Goal: Transaction & Acquisition: Obtain resource

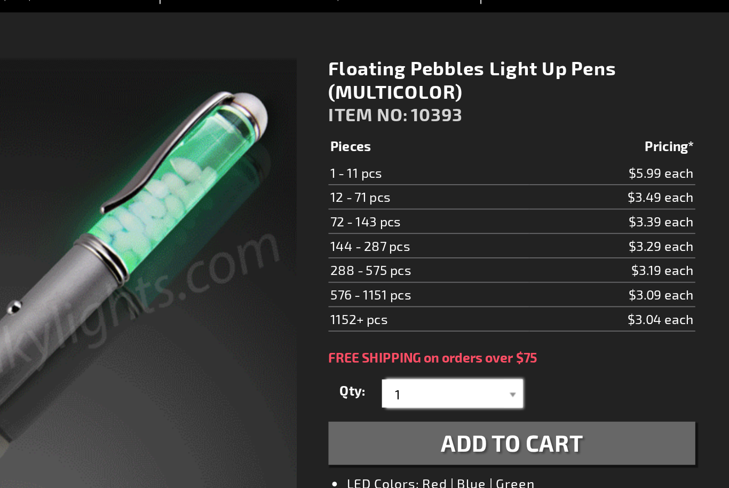
click at [493, 341] on input "1" at bounding box center [531, 349] width 77 height 16
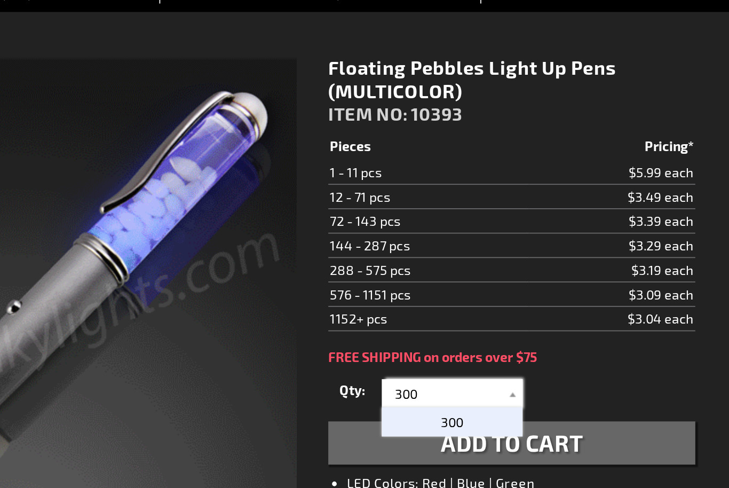
type input "300"
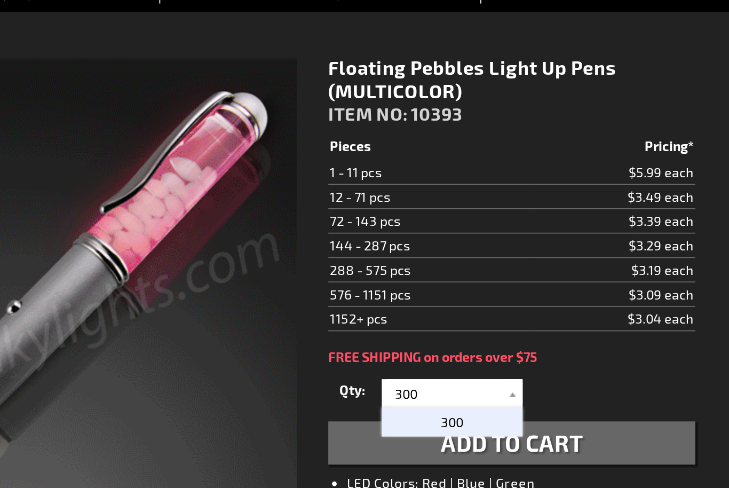
click at [524, 360] on span "300" at bounding box center [530, 364] width 13 height 9
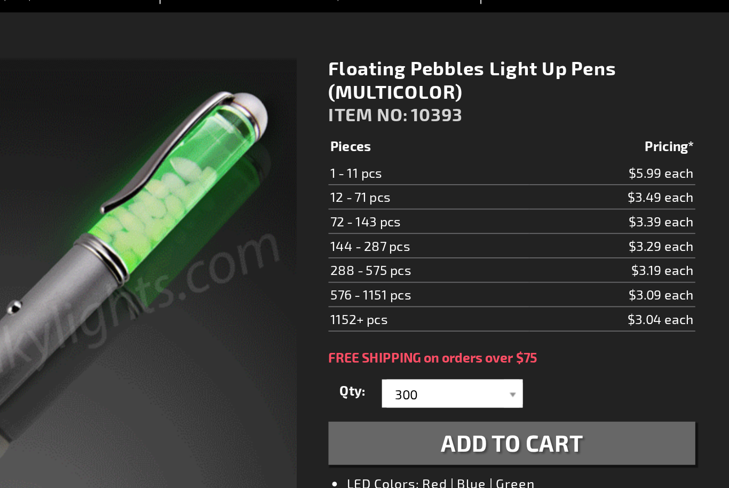
click at [524, 369] on span "Add to Cart" at bounding box center [564, 376] width 81 height 15
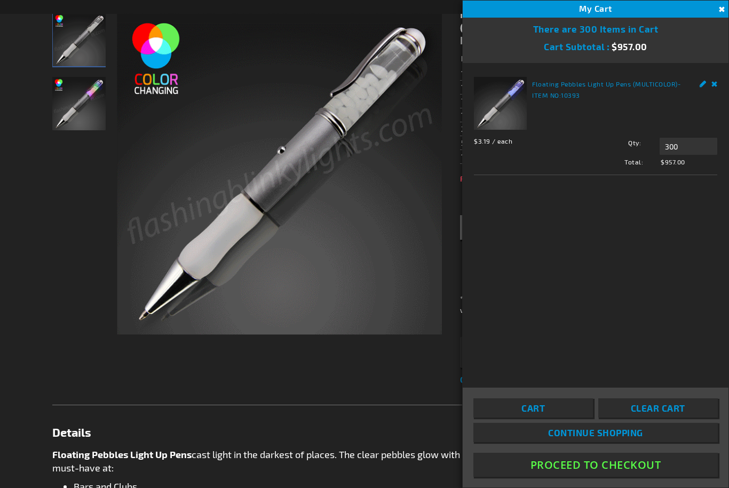
scroll to position [173, 0]
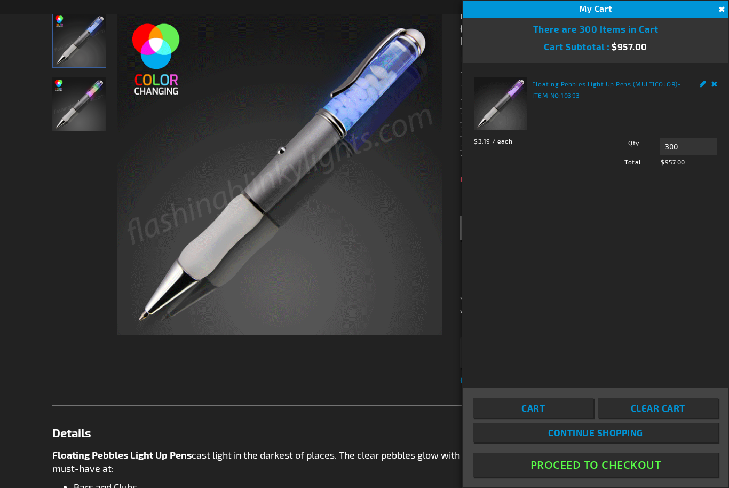
click at [693, 326] on div "Floating Pebbles Light Up Pens (MULTICOLOR) - ITEM NO: 10393 $3.19 / each Total…" at bounding box center [596, 218] width 266 height 310
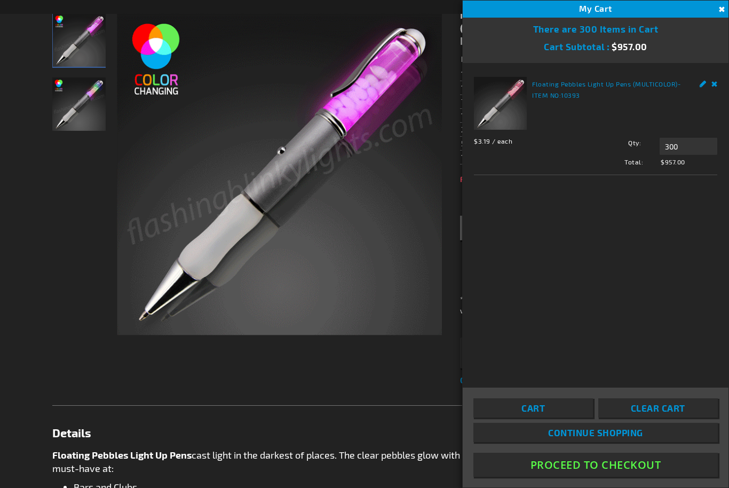
click at [712, 5] on div "My Cart 300" at bounding box center [596, 9] width 266 height 17
click at [700, 82] on link "Edit" at bounding box center [703, 82] width 7 height 11
click at [700, 87] on link "Edit" at bounding box center [703, 82] width 7 height 11
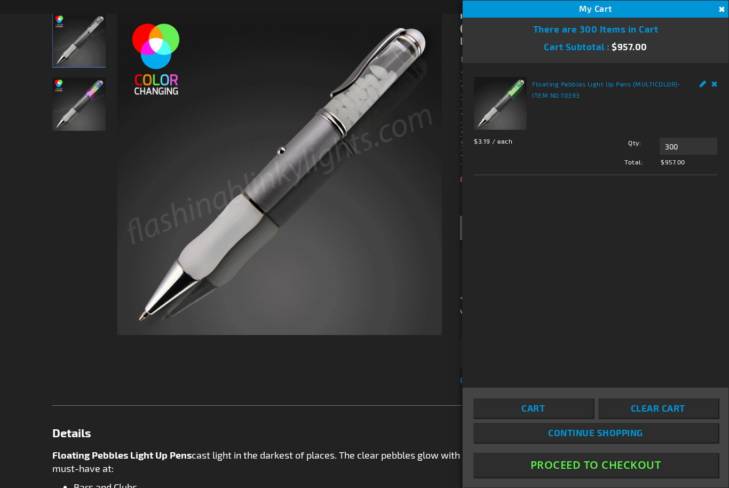
click at [701, 86] on link "Edit" at bounding box center [703, 82] width 7 height 11
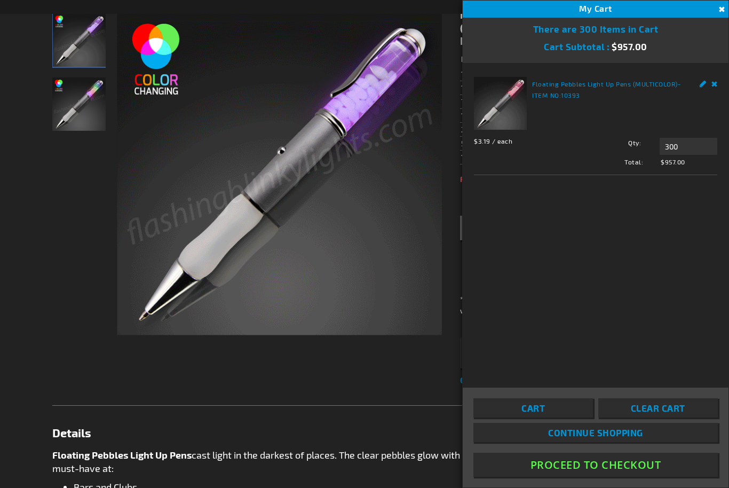
click at [716, 86] on link "Remove" at bounding box center [715, 82] width 6 height 11
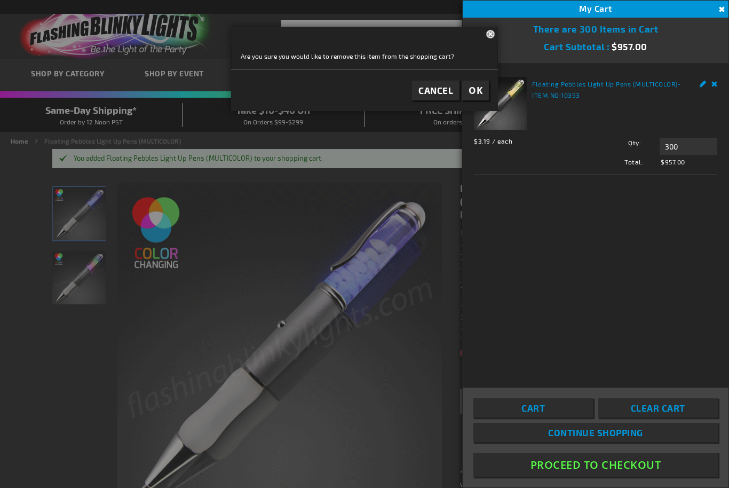
click at [712, 87] on link "Remove" at bounding box center [715, 82] width 6 height 11
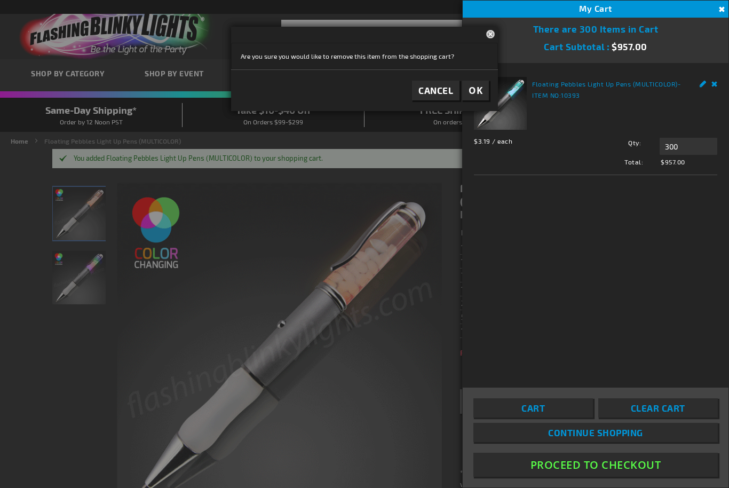
click at [712, 89] on div "Floating Pebbles Light Up Pens (MULTICOLOR) - ITEM NO: 10393 $3.19 / each Total…" at bounding box center [595, 122] width 243 height 90
click at [481, 98] on button "OK" at bounding box center [475, 91] width 27 height 20
click at [482, 98] on button "OK" at bounding box center [475, 91] width 27 height 20
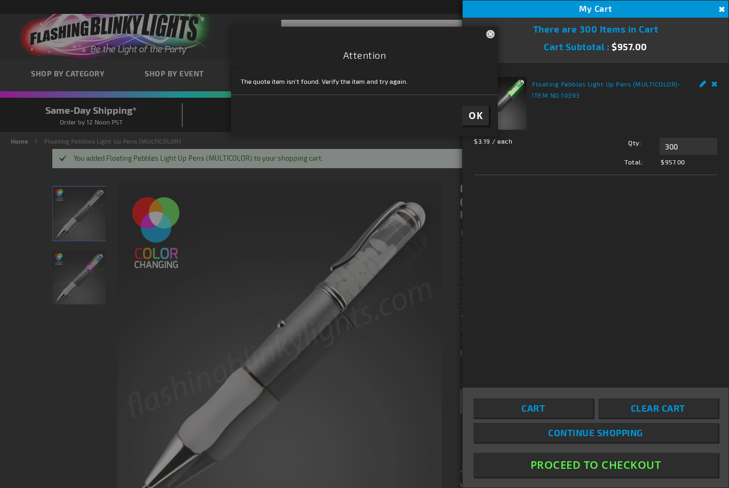
click at [474, 114] on span "OK" at bounding box center [476, 115] width 14 height 12
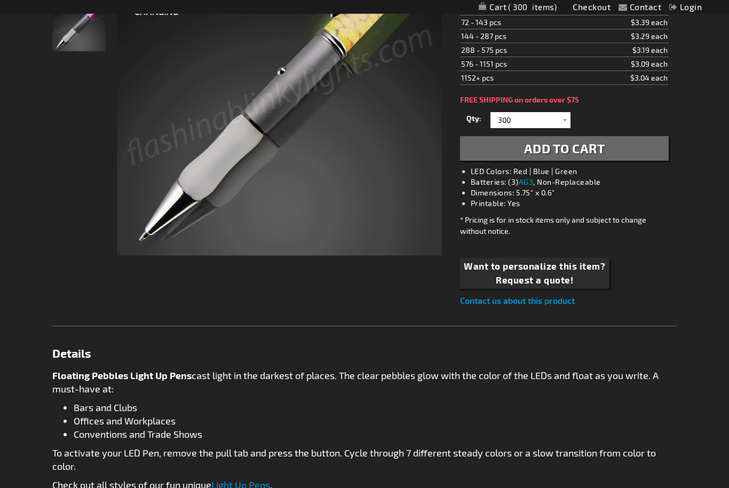
scroll to position [254, 0]
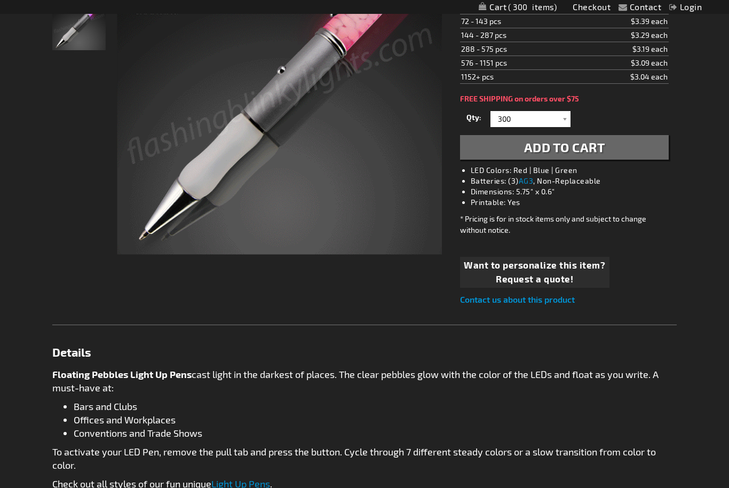
click at [545, 277] on span "Request a quote!" at bounding box center [534, 279] width 141 height 14
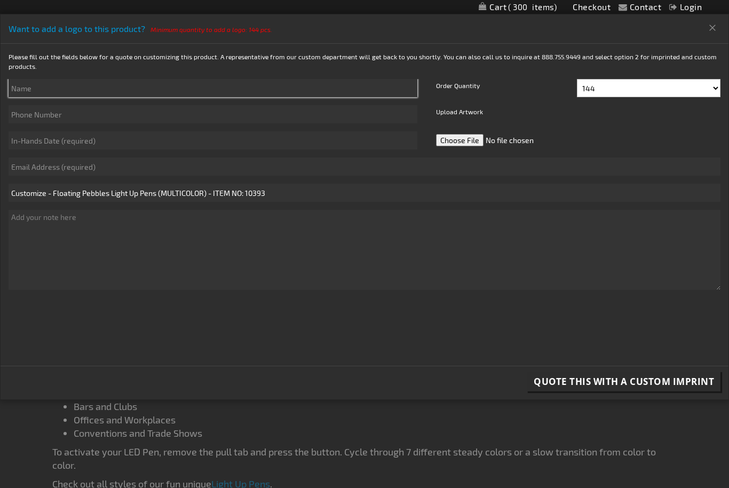
click at [62, 80] on input "text" at bounding box center [213, 88] width 409 height 18
type input "T"
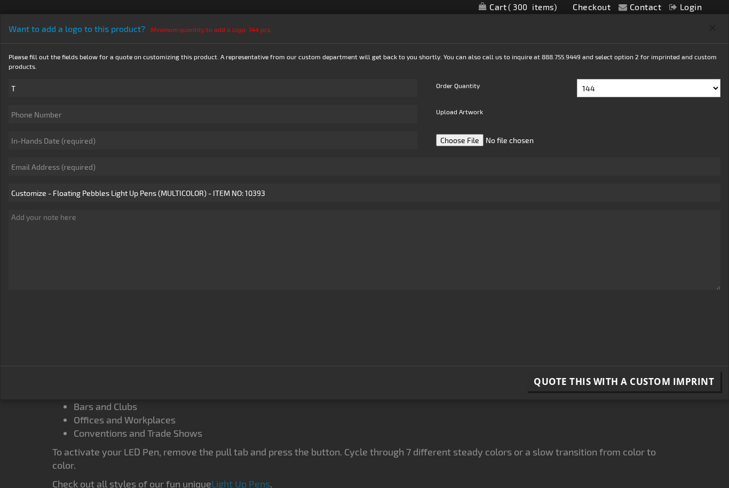
click at [704, 23] on button "Close" at bounding box center [713, 27] width 18 height 17
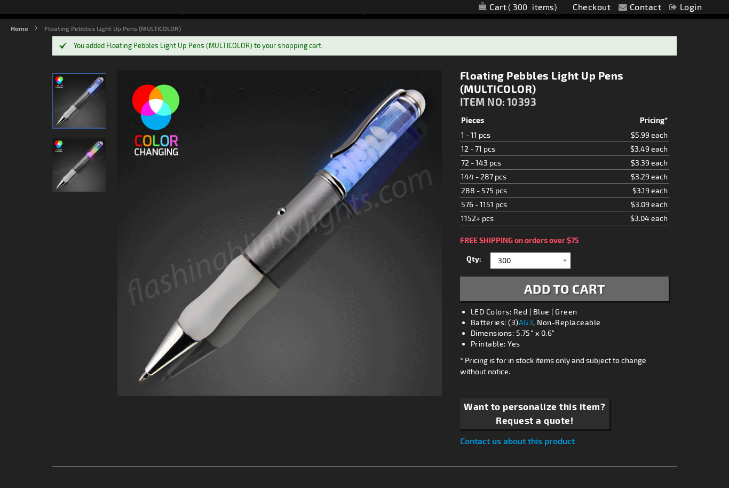
scroll to position [0, 0]
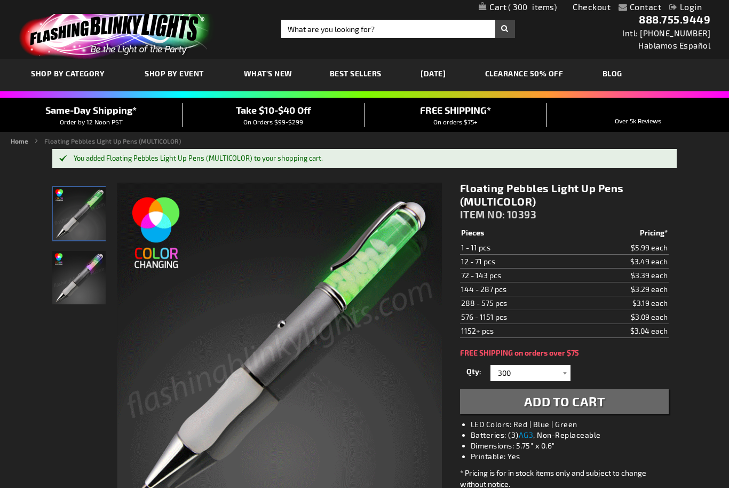
scroll to position [173, 0]
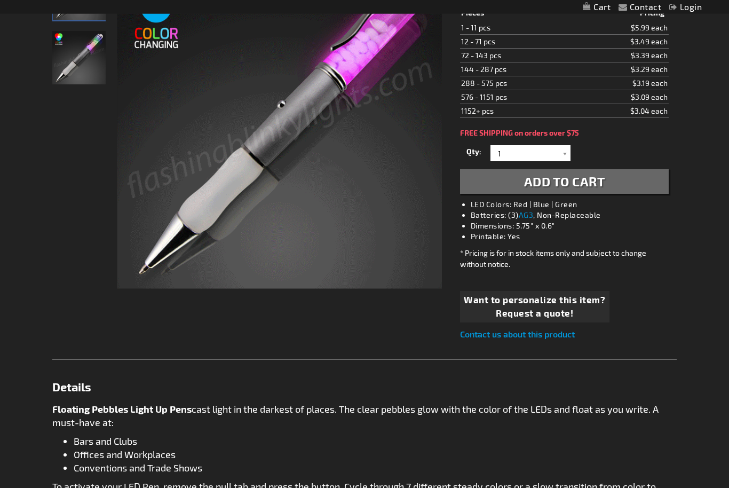
click at [533, 305] on span "Want to personalize this item?" at bounding box center [534, 301] width 141 height 14
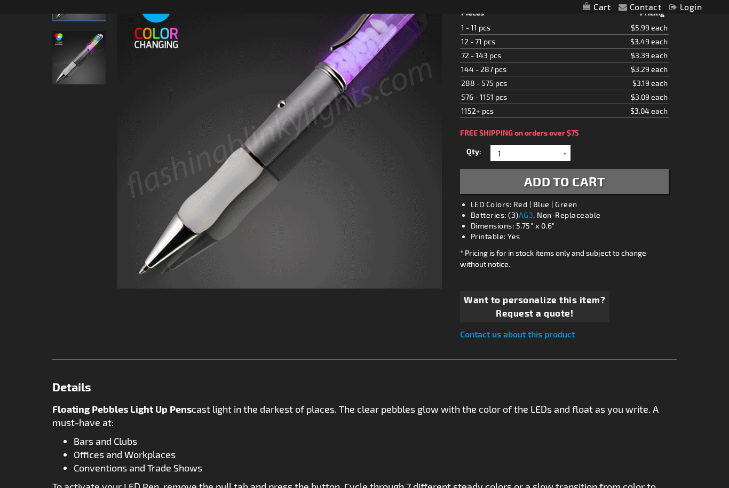
scroll to position [195, 0]
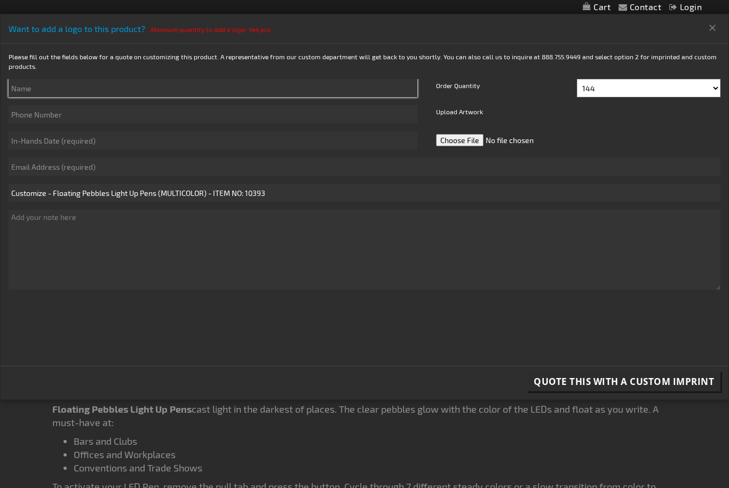
click at [71, 85] on input "text" at bounding box center [213, 88] width 409 height 18
type input "Teresa Sands"
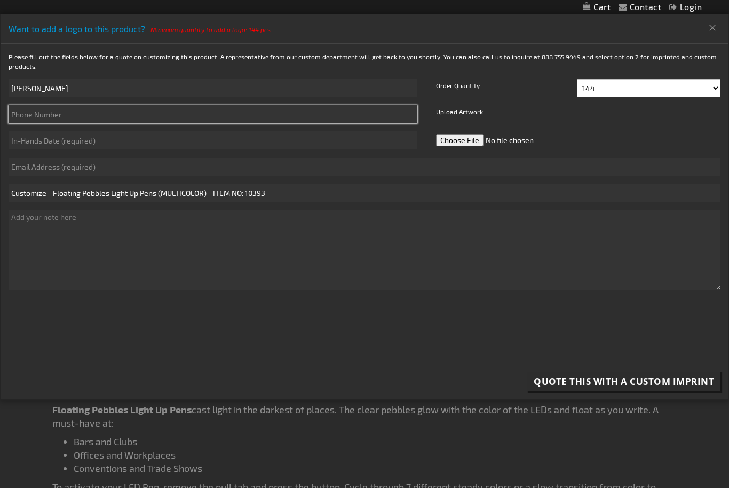
type input "8137248453"
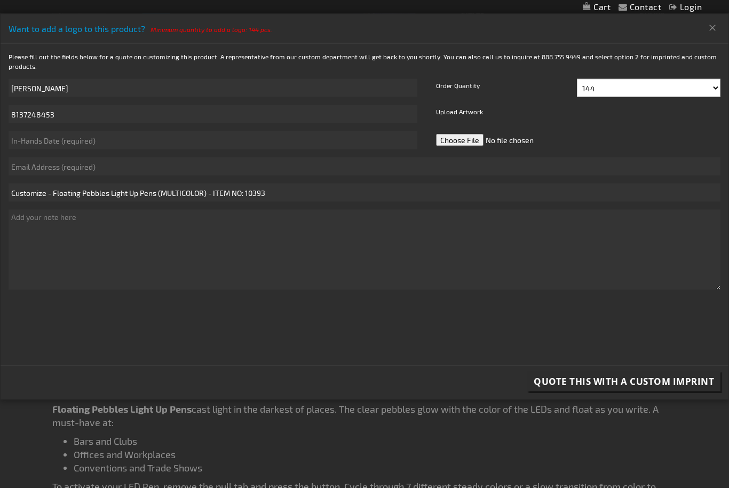
scroll to position [0, 0]
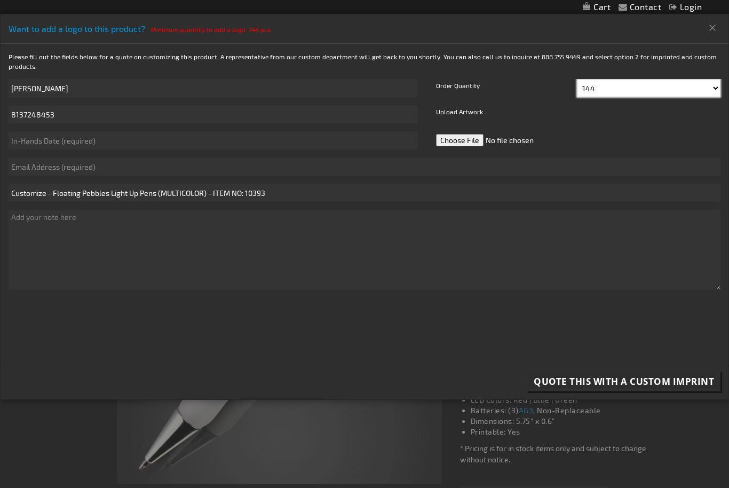
click at [698, 94] on select "144 156 168 180 192 204 216 228 240 252 264 276 288" at bounding box center [649, 88] width 144 height 18
select select "300"
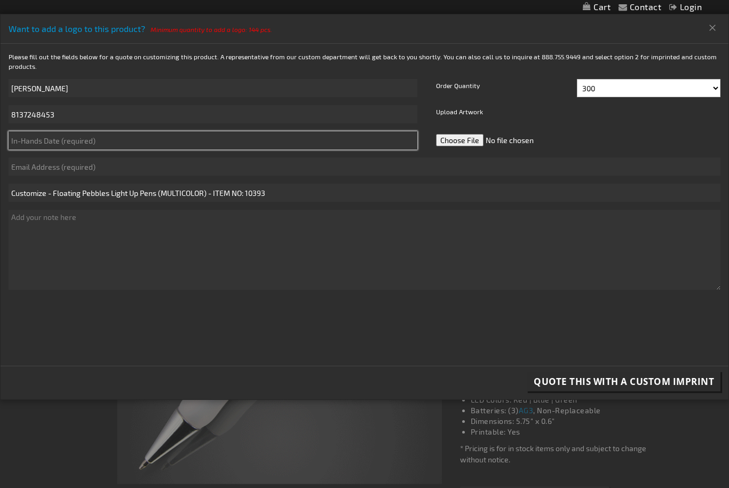
click at [103, 144] on input "text" at bounding box center [213, 140] width 409 height 18
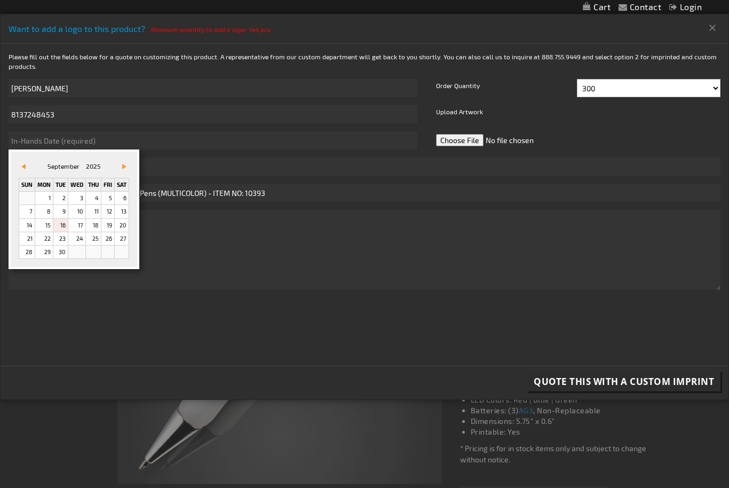
click at [52, 242] on link "22" at bounding box center [44, 238] width 18 height 13
type input "9/22/2025"
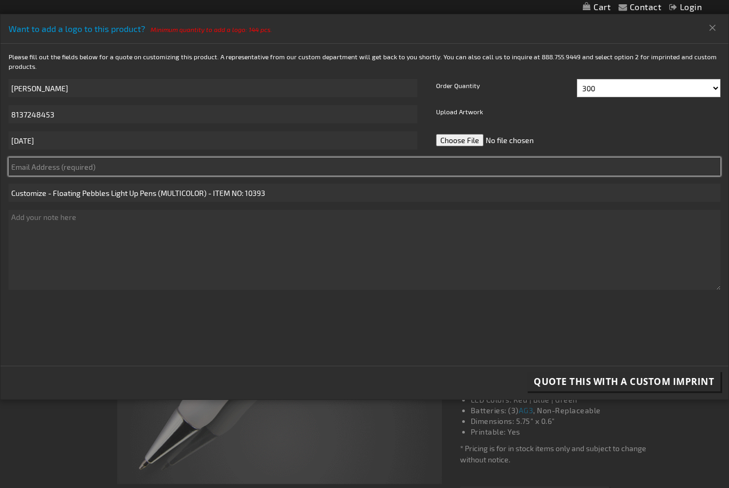
click at [105, 168] on input "text" at bounding box center [365, 166] width 712 height 18
type input "T"
type input "tsands@guidinglightplaces.com"
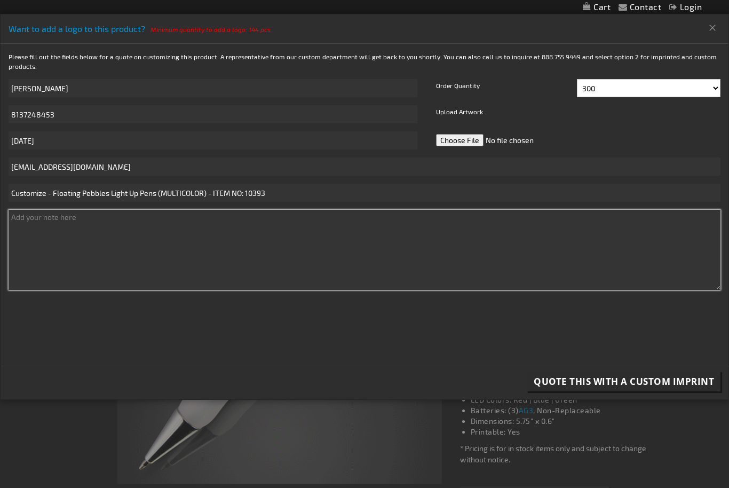
click at [152, 259] on textarea at bounding box center [365, 250] width 712 height 80
type textarea "i"
type textarea "Guiding Light Placement, LLC 813-724-8453 THAT WILL BE THE ENGRAVEMENT."
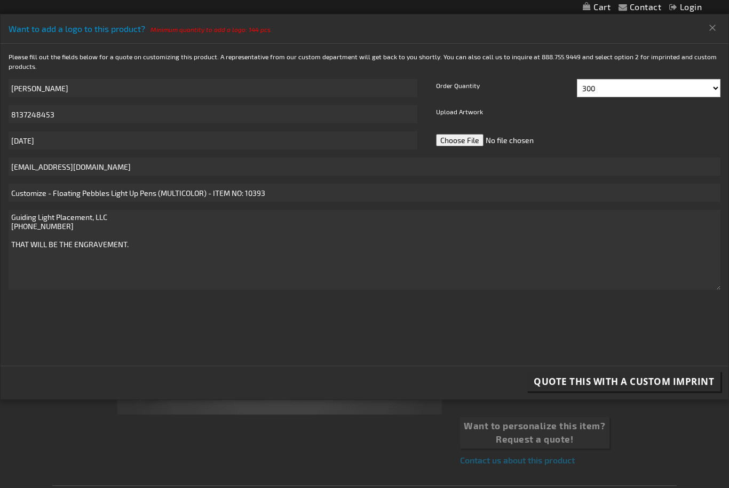
scroll to position [69, 0]
click at [597, 385] on span "Quote this with a Custom Imprint" at bounding box center [624, 381] width 180 height 12
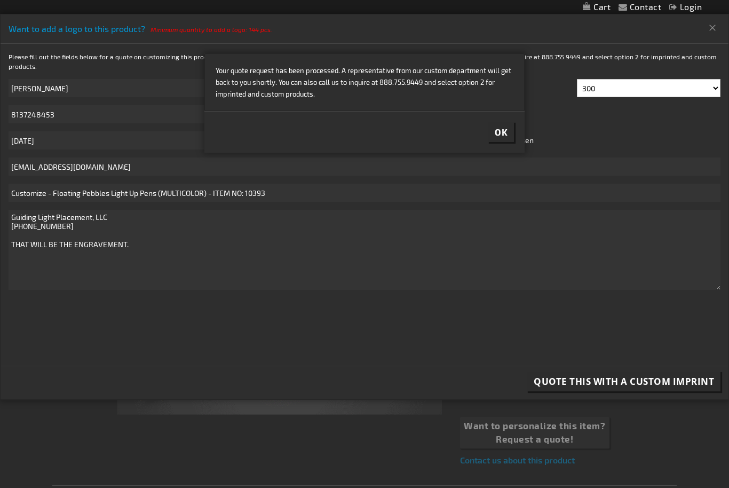
click at [502, 128] on span "Ok" at bounding box center [501, 132] width 13 height 11
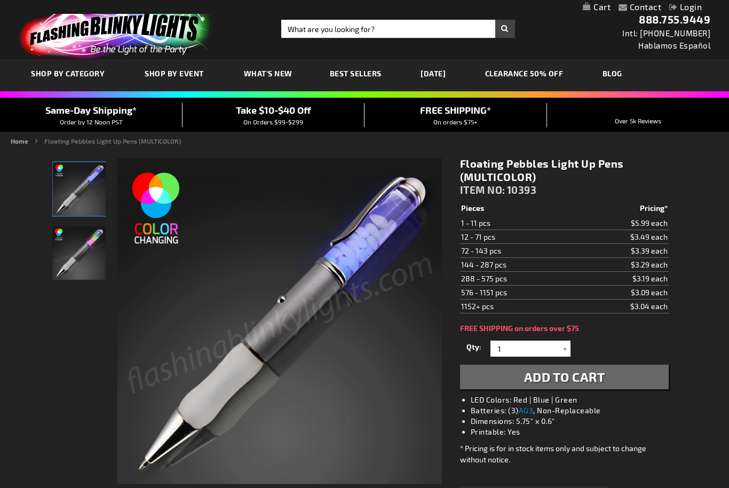
click at [194, 7] on div "Contact Compare Products Login Skip to Content My Cart My Cart Close You have n…" at bounding box center [364, 7] width 729 height 14
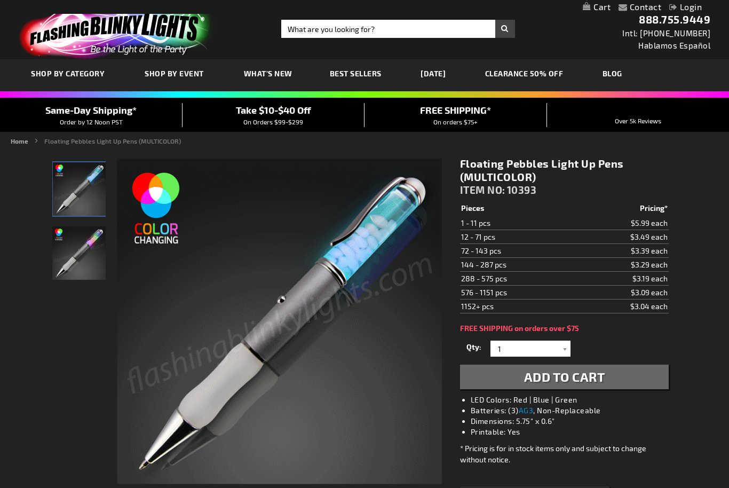
click at [353, 75] on span "Best Sellers" at bounding box center [356, 73] width 52 height 9
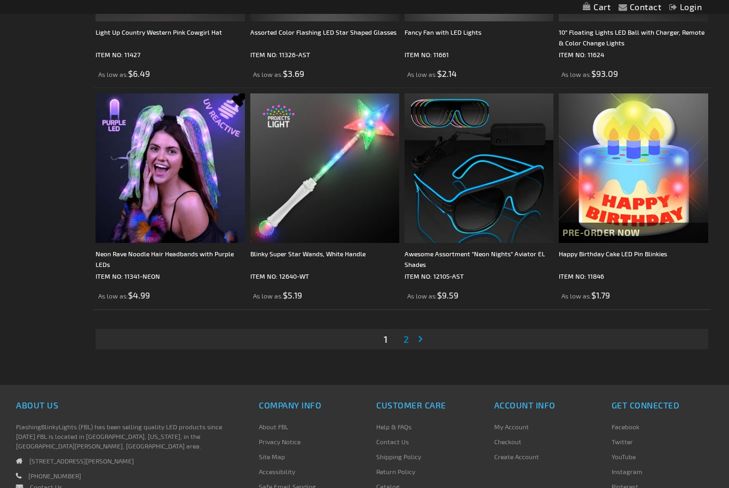
scroll to position [3323, 0]
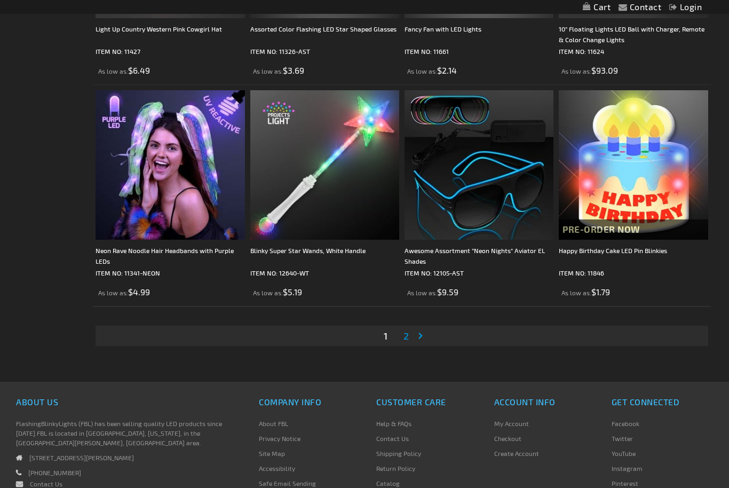
click at [408, 342] on link "Page 2" at bounding box center [406, 336] width 10 height 16
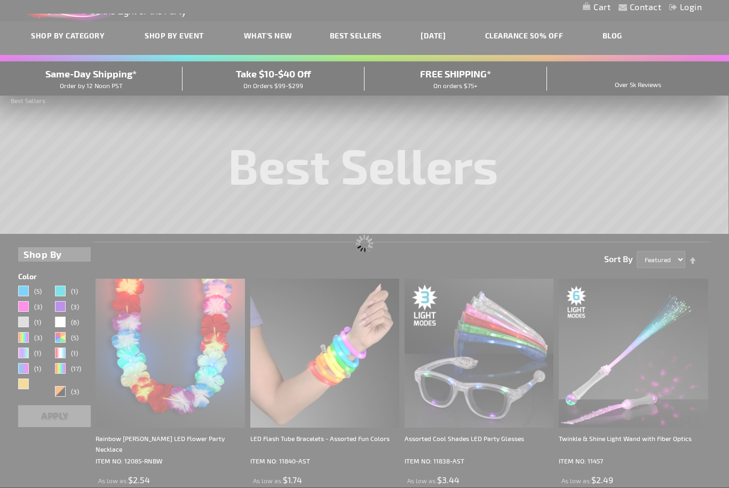
scroll to position [0, 0]
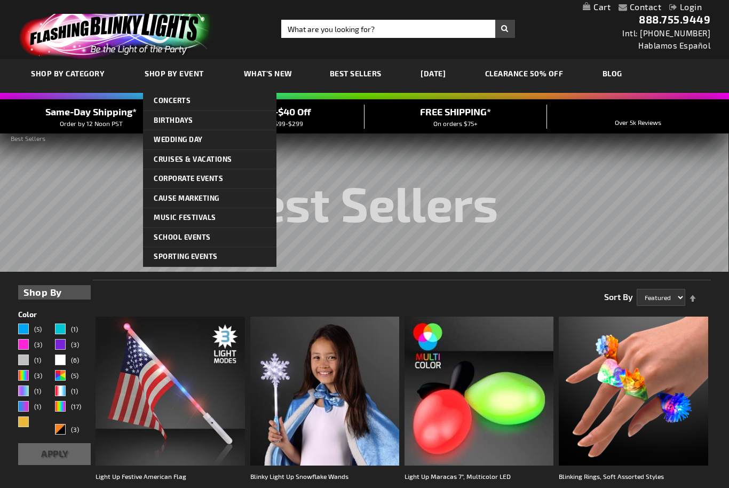
click at [77, 207] on rs-slide "Best Sellers" at bounding box center [363, 196] width 729 height 152
